Goal: Find specific page/section: Find specific page/section

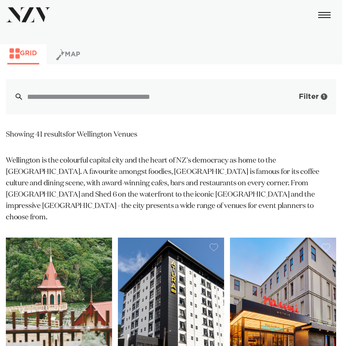
click at [296, 99] on button "Filter 1" at bounding box center [305, 96] width 61 height 35
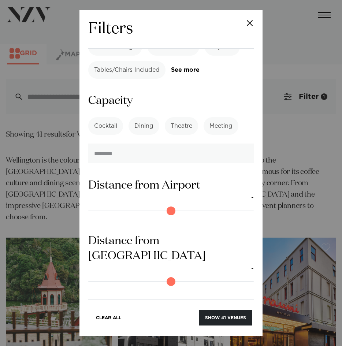
scroll to position [1020, 0]
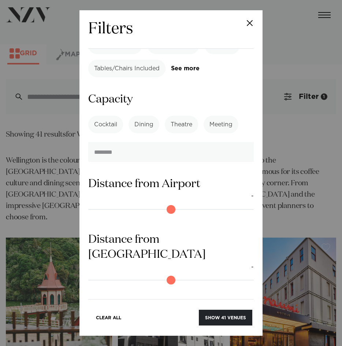
click at [247, 23] on button "Close" at bounding box center [250, 23] width 26 height 26
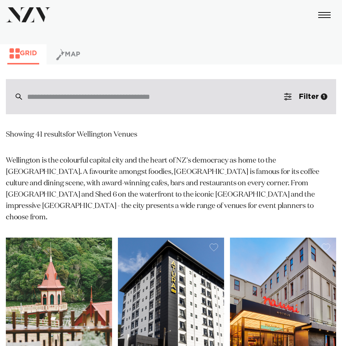
scroll to position [0, 0]
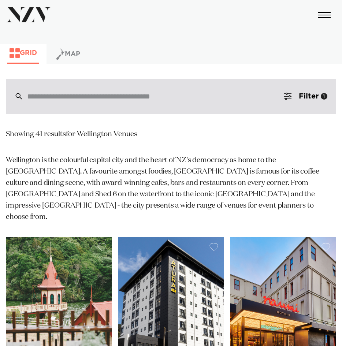
click at [205, 99] on input "search" at bounding box center [155, 96] width 257 height 8
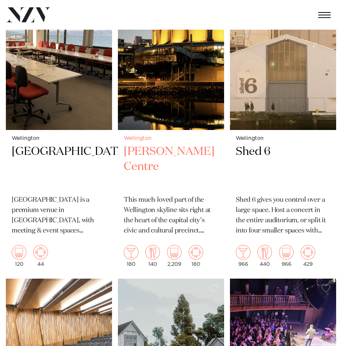
scroll to position [1414, 0]
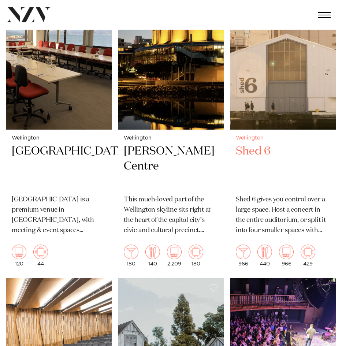
click at [253, 144] on h2 "Shed 6" at bounding box center [283, 166] width 94 height 45
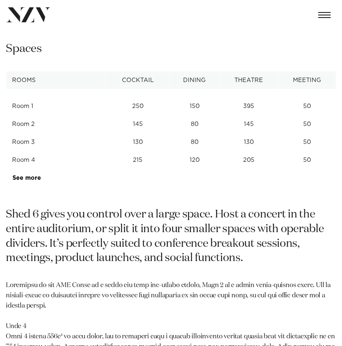
scroll to position [735, 0]
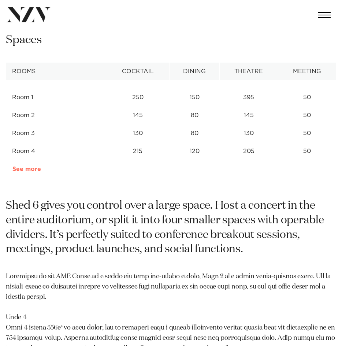
click at [22, 170] on link "See more" at bounding box center [40, 169] width 57 height 6
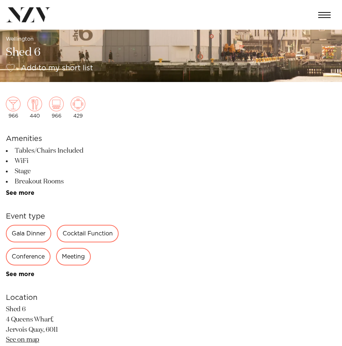
scroll to position [0, 0]
